Goal: Task Accomplishment & Management: Manage account settings

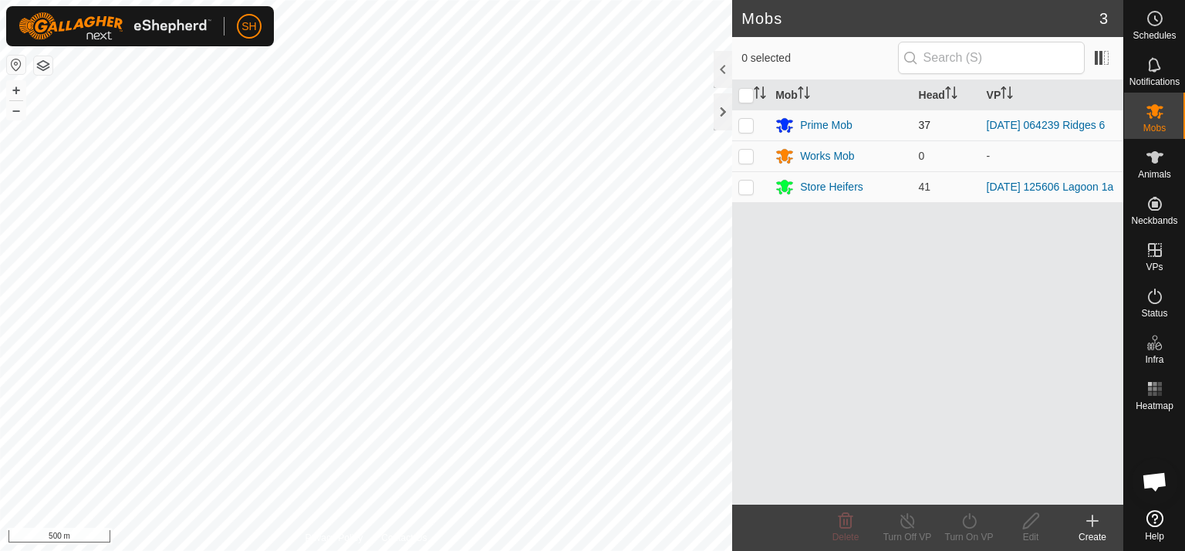
click at [746, 123] on p-checkbox at bounding box center [745, 125] width 15 height 12
checkbox input "true"
click at [905, 513] on icon at bounding box center [907, 520] width 19 height 19
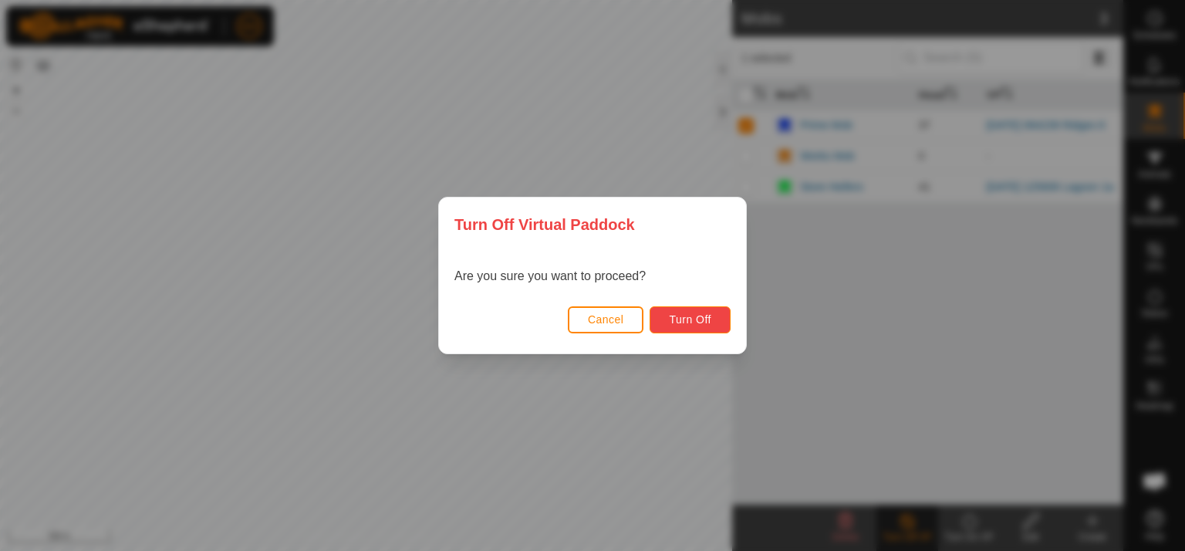
click at [712, 322] on button "Turn Off" at bounding box center [689, 319] width 81 height 27
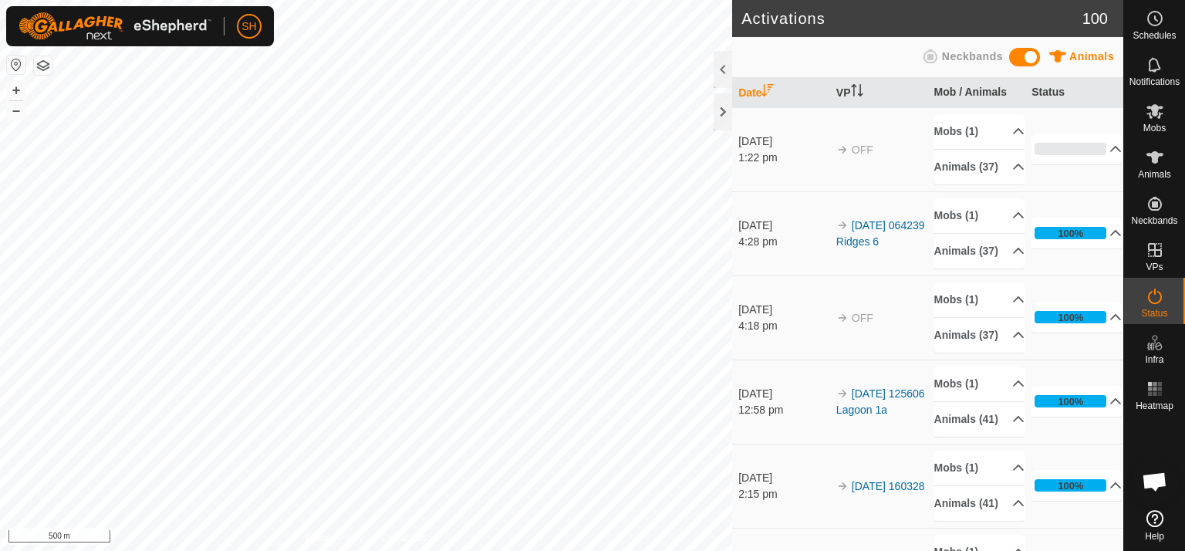
click at [773, 357] on div "Activations 100 Animals Neckbands Date VP Mob / Animals Status [DATE] 1:22 pm O…" at bounding box center [561, 275] width 1123 height 551
click at [1147, 111] on icon at bounding box center [1154, 111] width 19 height 19
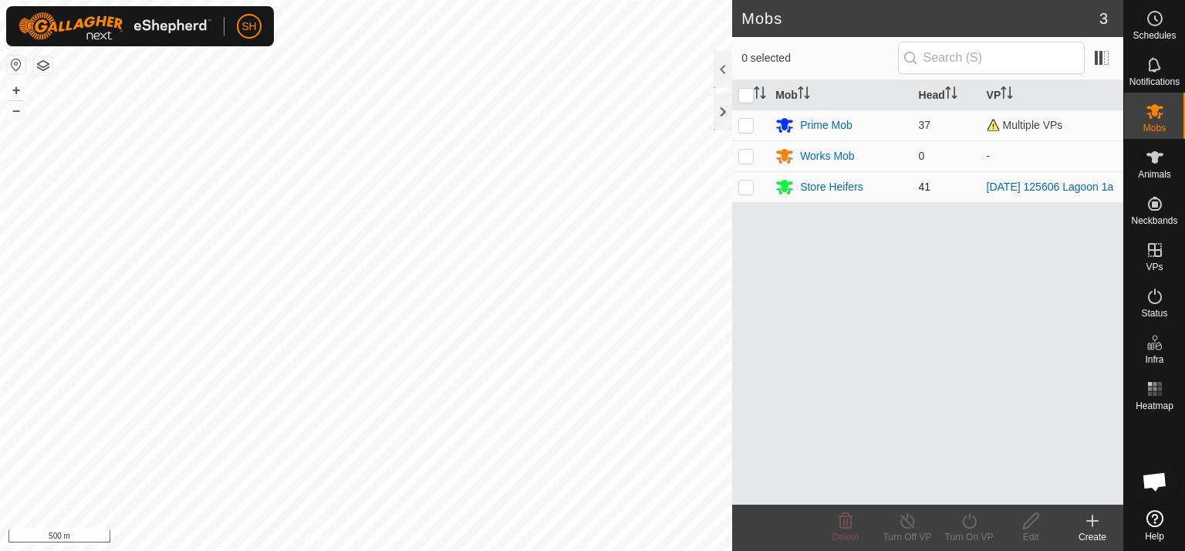
click at [744, 189] on p-checkbox at bounding box center [745, 186] width 15 height 12
checkbox input "true"
drag, startPoint x: 971, startPoint y: 523, endPoint x: 805, endPoint y: 411, distance: 200.0
click at [805, 411] on div "Mob Head VP Prime Mob 37 Multiple VPs Works Mob 0 - Store Heifers 41 [DATE] [GE…" at bounding box center [927, 292] width 391 height 424
click at [966, 522] on icon at bounding box center [968, 520] width 19 height 19
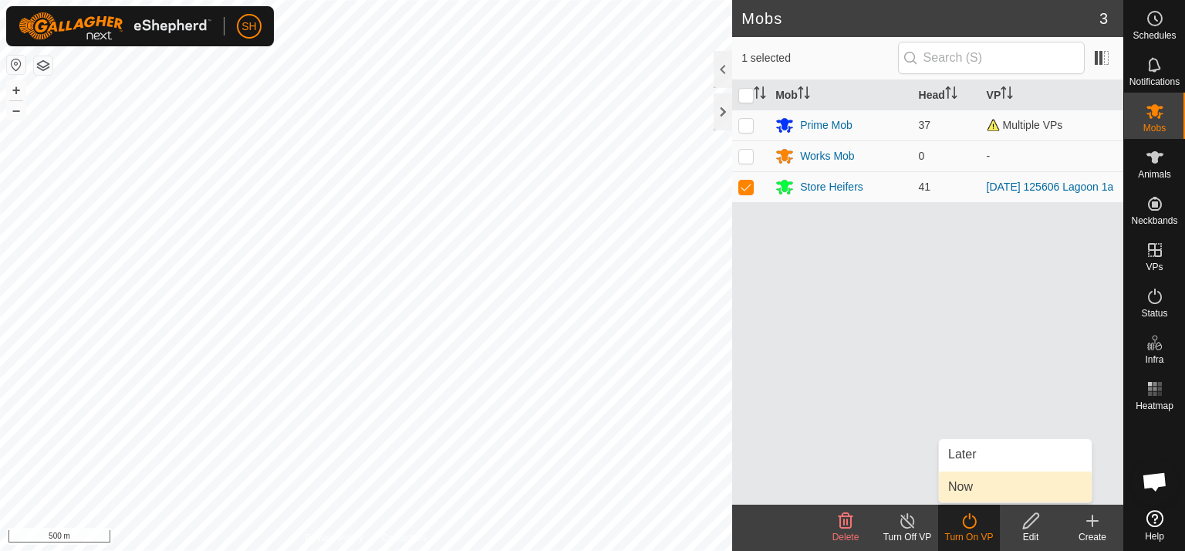
click at [999, 490] on link "Now" at bounding box center [1015, 486] width 153 height 31
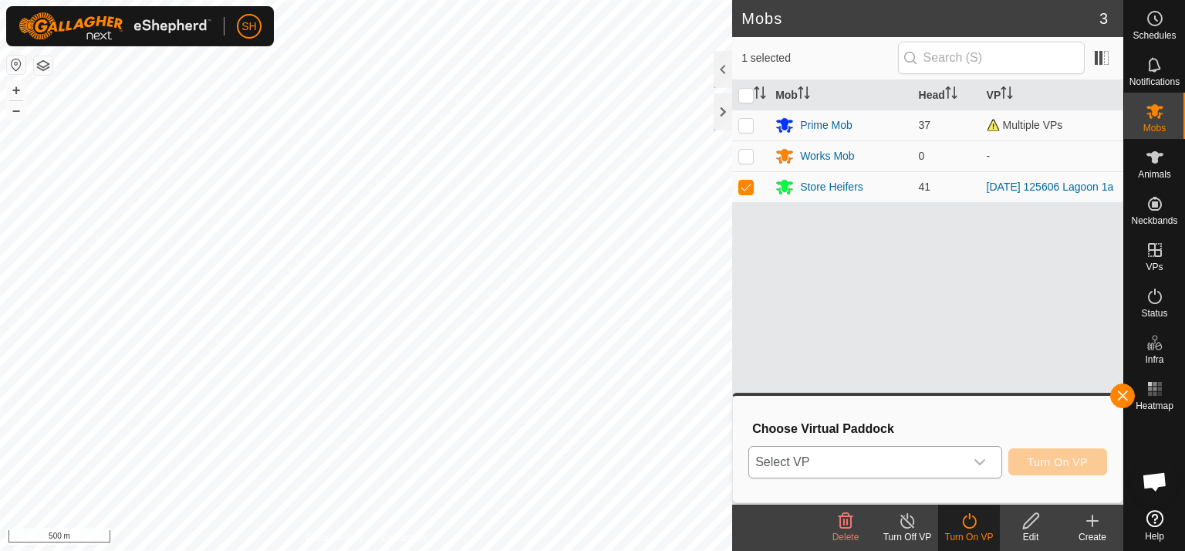
click at [983, 461] on icon "dropdown trigger" at bounding box center [979, 462] width 12 height 12
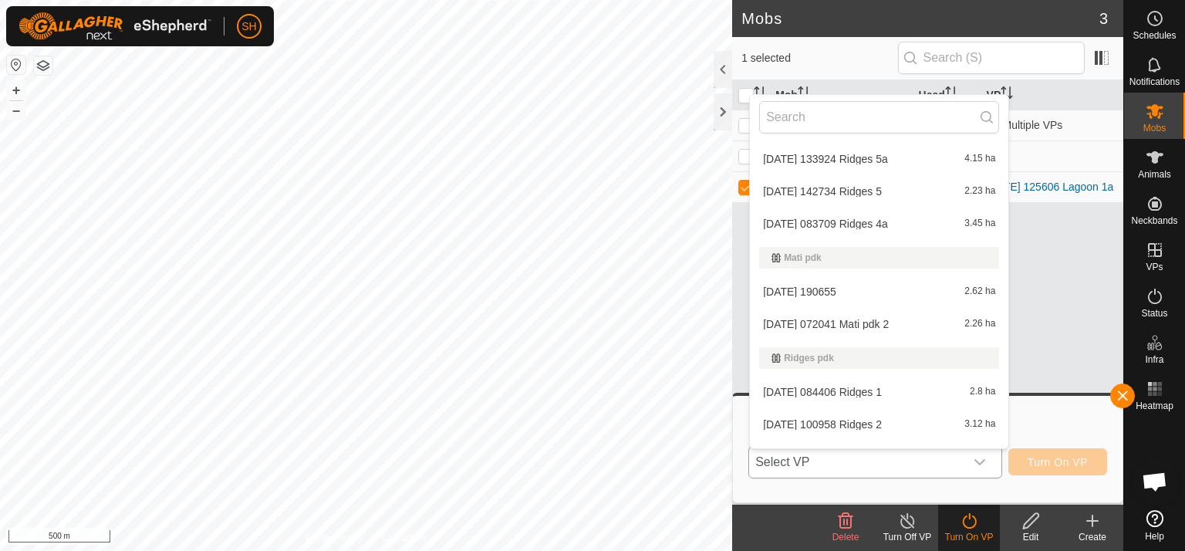
scroll to position [421, 0]
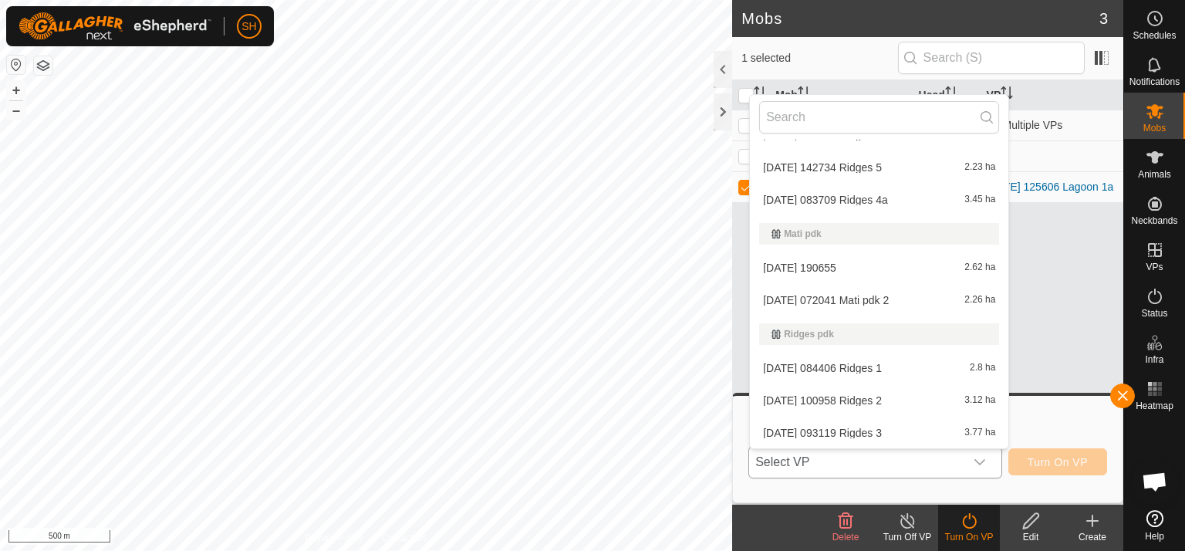
click at [839, 266] on li "[DATE] 190655 2.62 ha" at bounding box center [879, 267] width 258 height 31
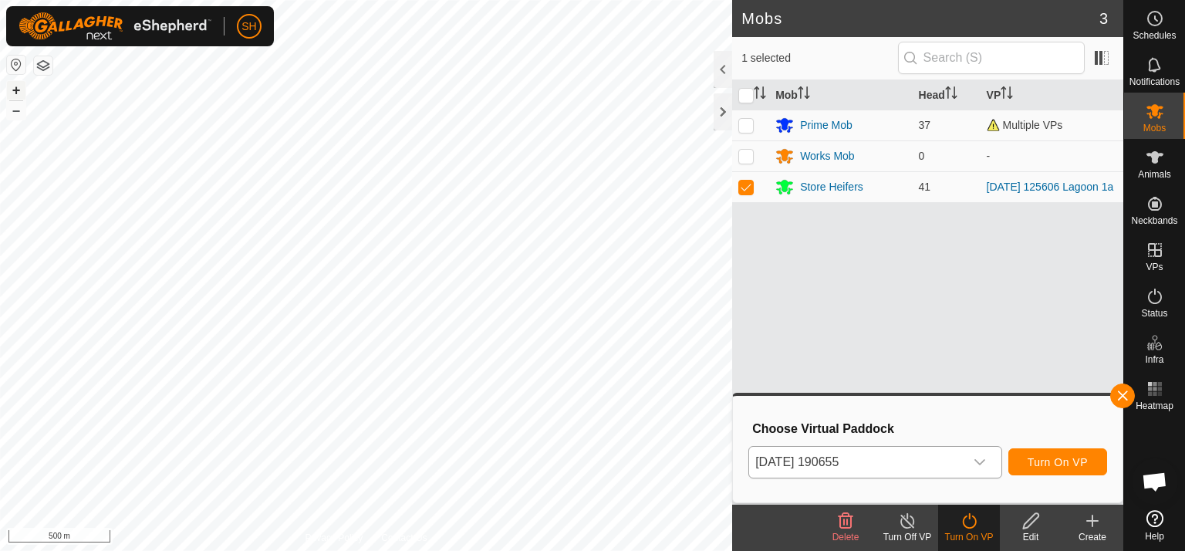
click at [12, 86] on button "+" at bounding box center [16, 90] width 19 height 19
click at [1051, 463] on span "Turn On VP" at bounding box center [1057, 462] width 60 height 12
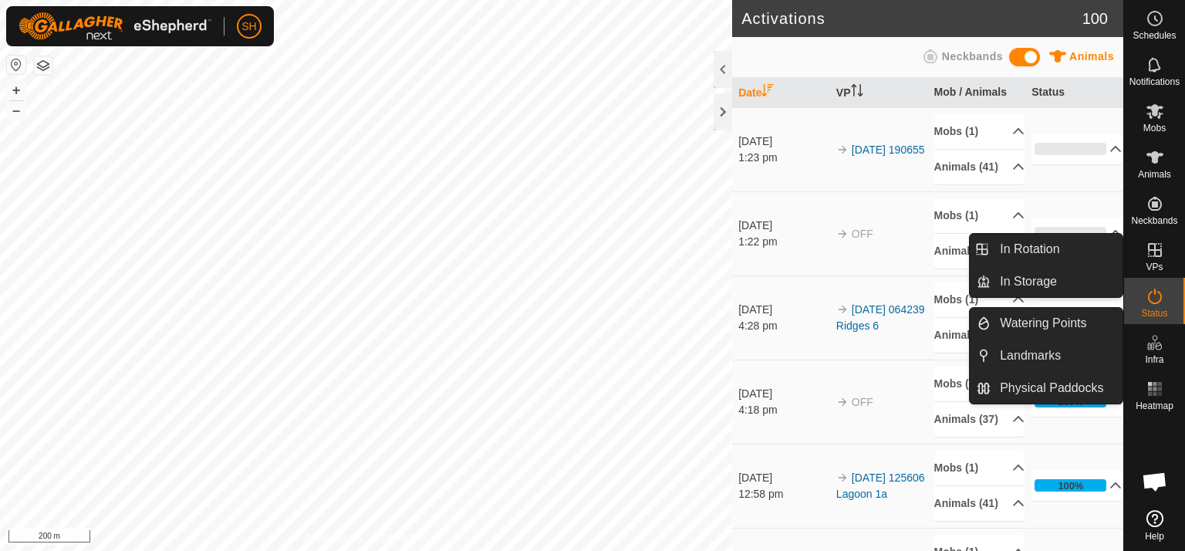
click at [1159, 254] on icon at bounding box center [1154, 250] width 19 height 19
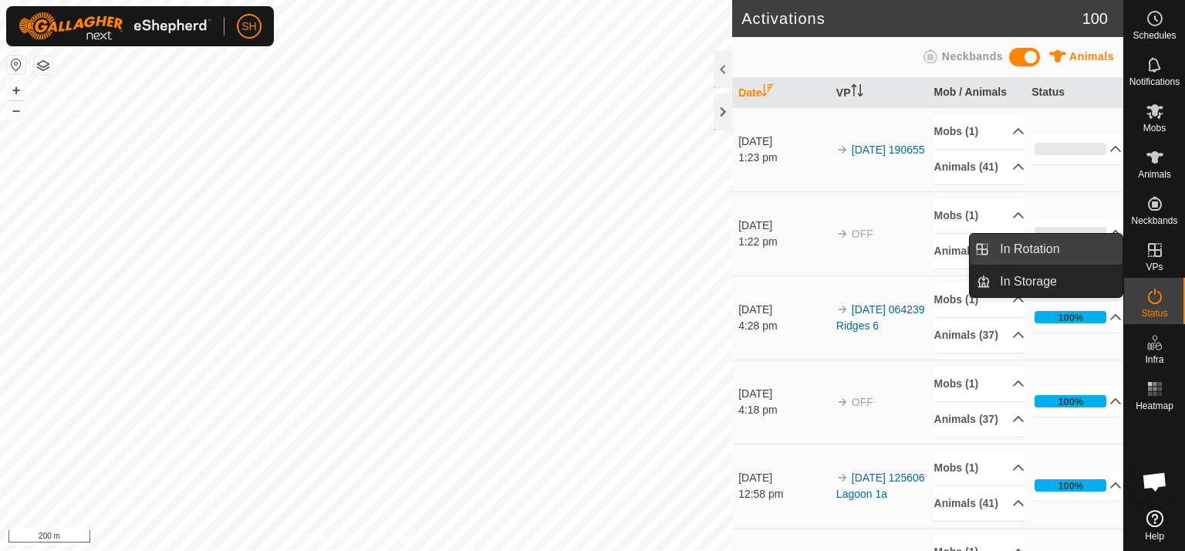
click at [1049, 248] on link "In Rotation" at bounding box center [1056, 249] width 132 height 31
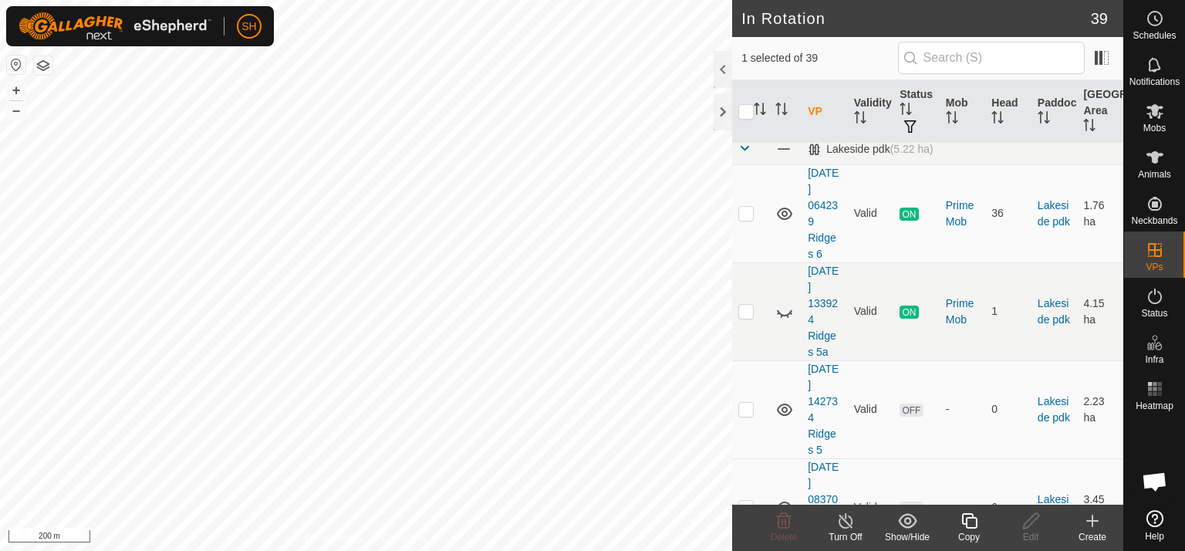
scroll to position [727, 0]
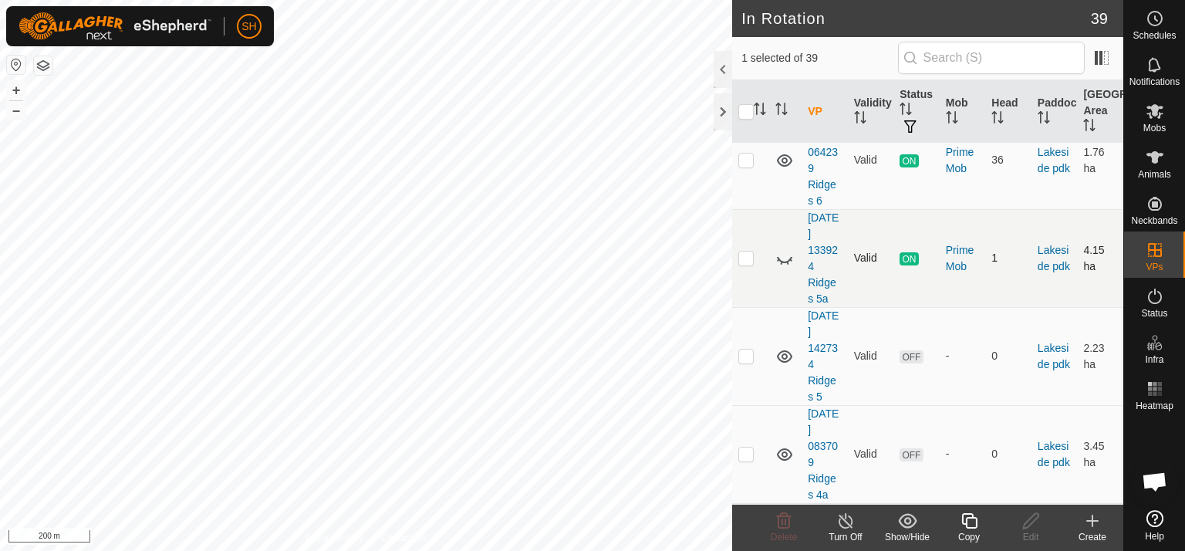
click at [787, 255] on icon at bounding box center [784, 258] width 19 height 19
click at [746, 258] on p-checkbox at bounding box center [745, 257] width 15 height 12
checkbox input "true"
click at [844, 521] on line at bounding box center [845, 521] width 12 height 12
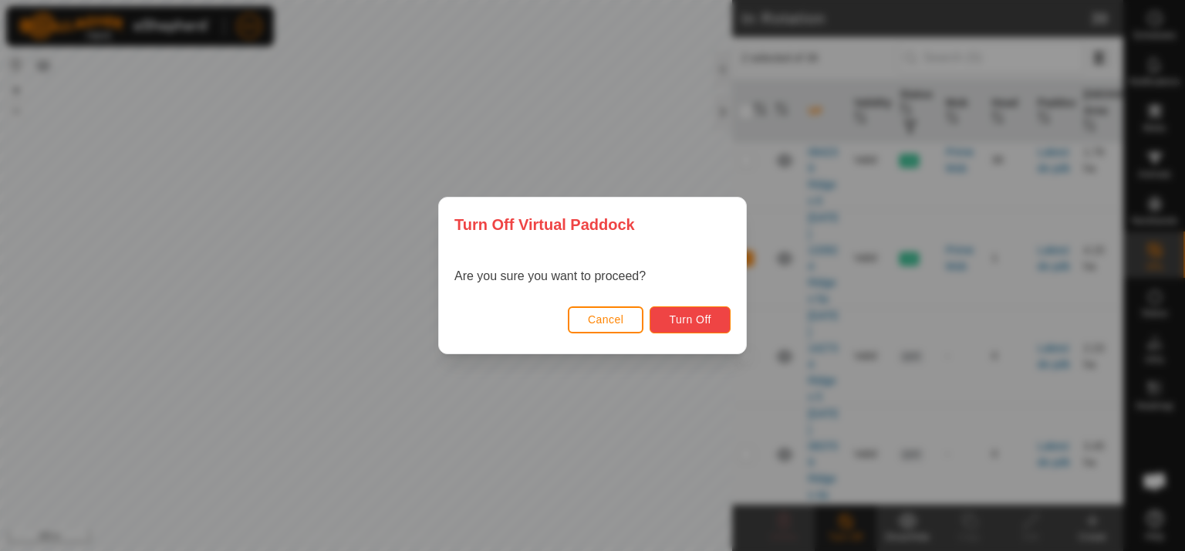
click at [700, 317] on span "Turn Off" at bounding box center [690, 319] width 42 height 12
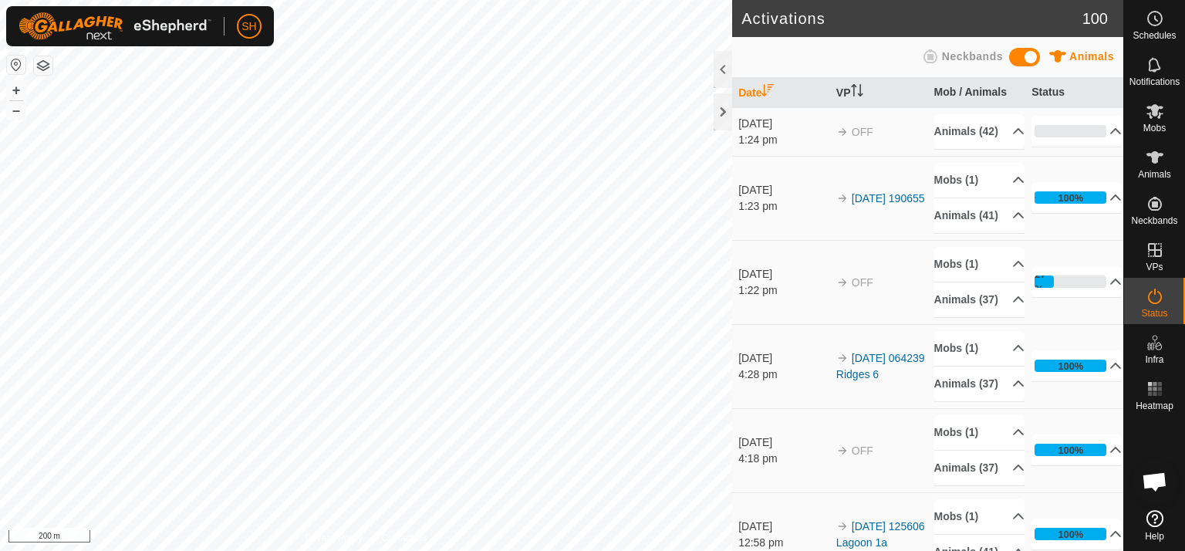
click at [601, 550] on html "SH Schedules Notifications Mobs Animals Neckbands VPs Status Infra Heatmap Help…" at bounding box center [592, 275] width 1185 height 551
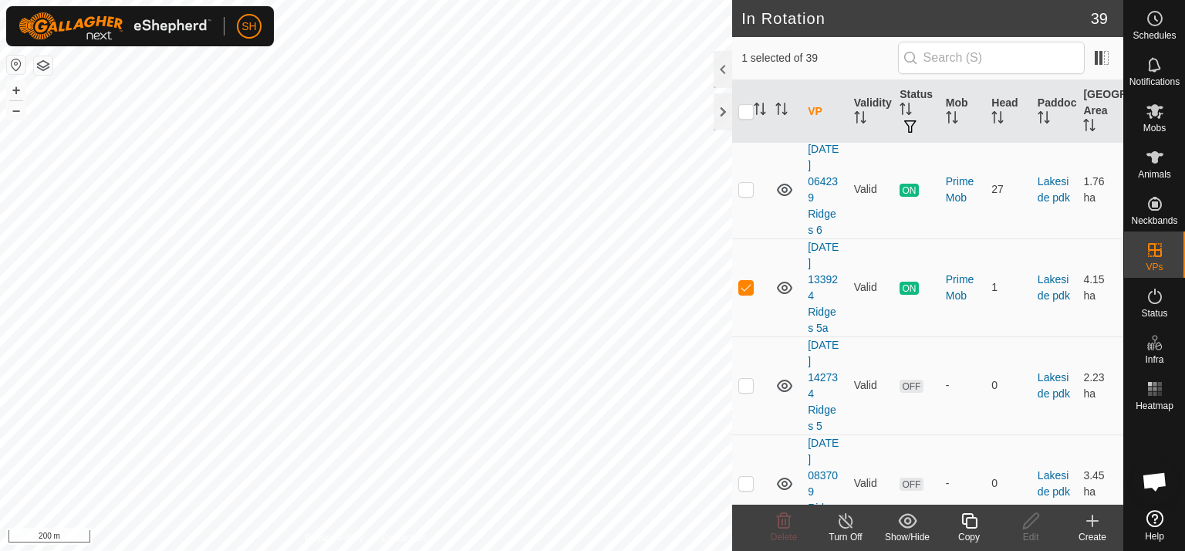
scroll to position [700, 0]
click at [844, 522] on icon at bounding box center [845, 520] width 19 height 19
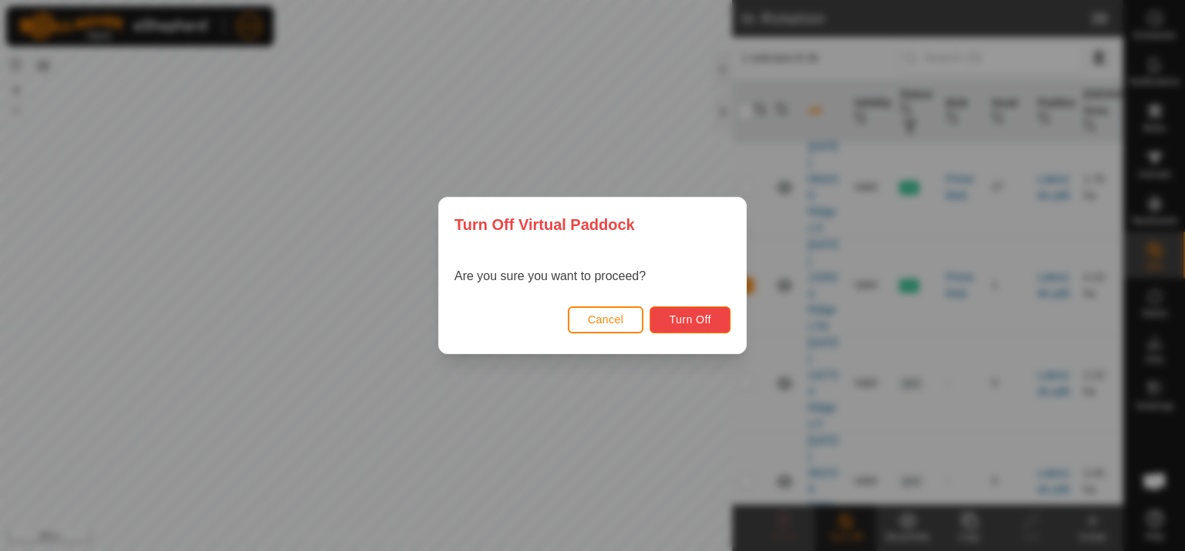
click at [691, 332] on button "Turn Off" at bounding box center [689, 319] width 81 height 27
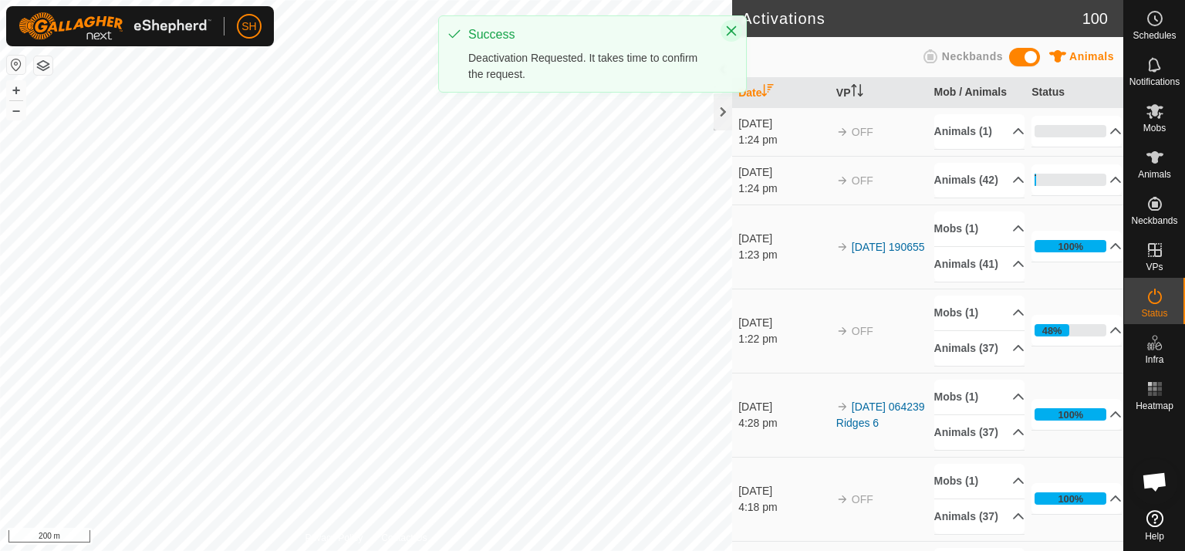
click at [728, 29] on icon "Close" at bounding box center [731, 31] width 10 height 10
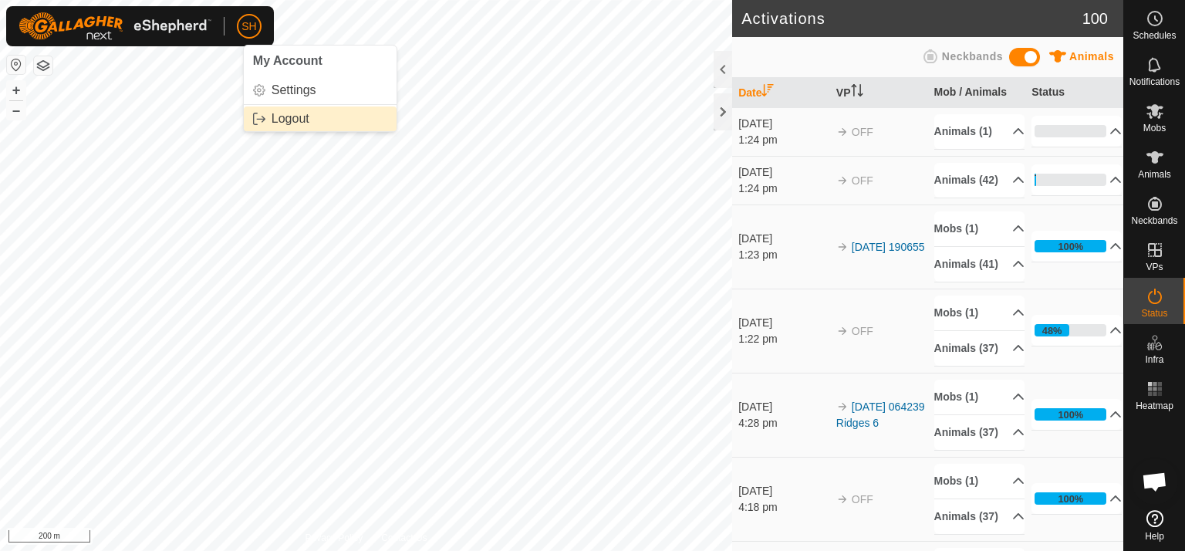
click at [265, 115] on link "Logout" at bounding box center [320, 118] width 153 height 25
